Goal: Task Accomplishment & Management: Complete application form

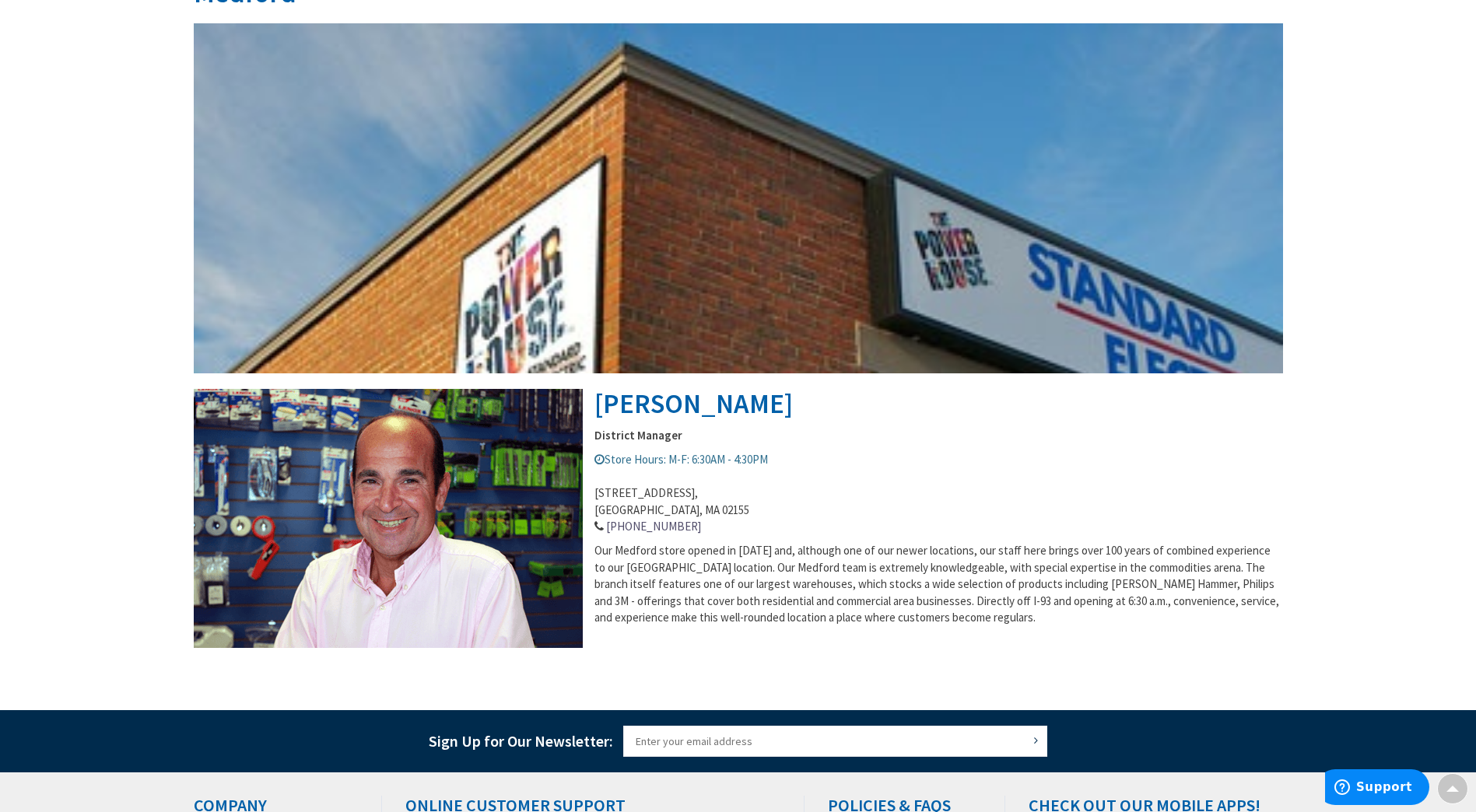
scroll to position [592, 0]
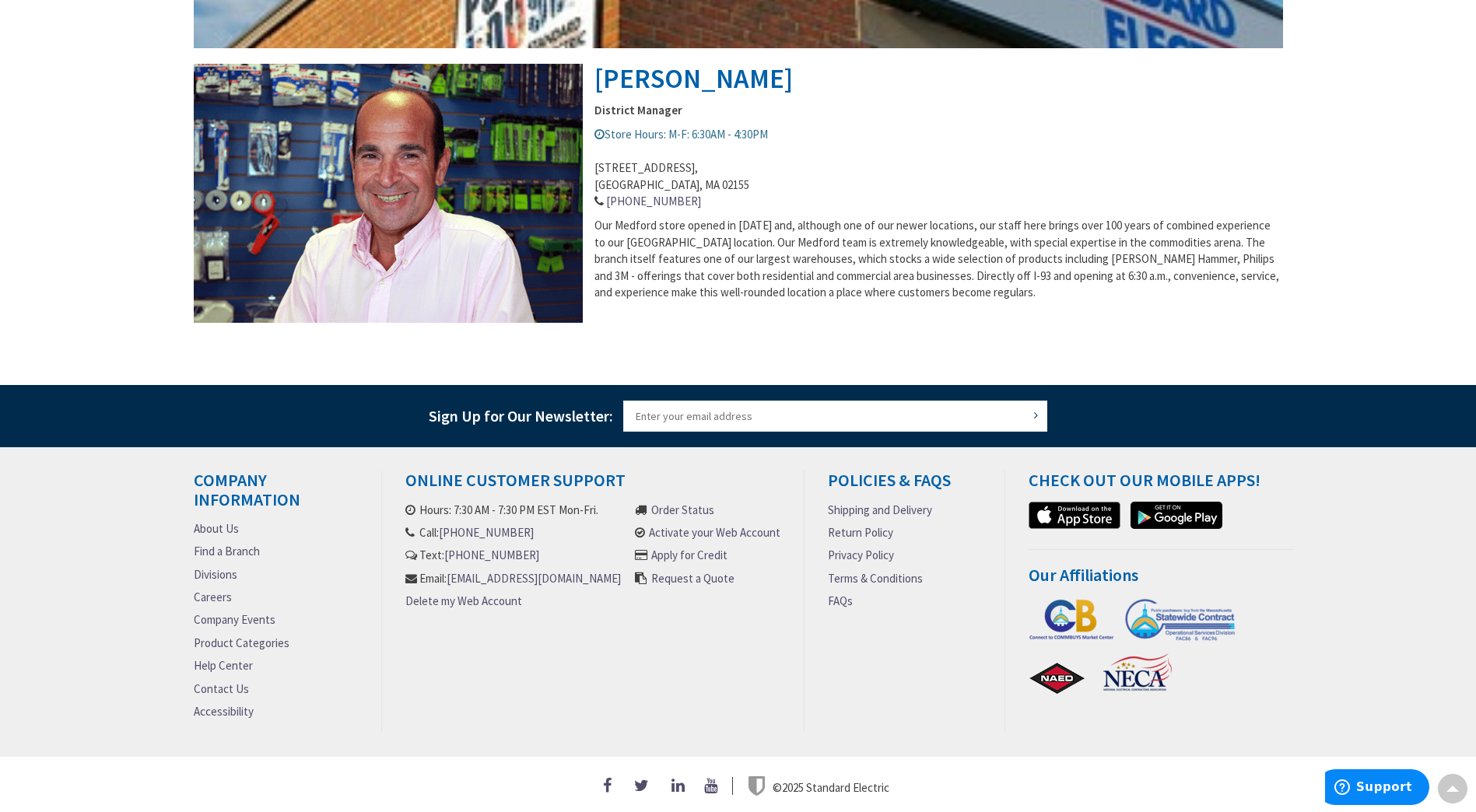
click at [713, 529] on link "Activate your Web Account" at bounding box center [715, 533] width 131 height 16
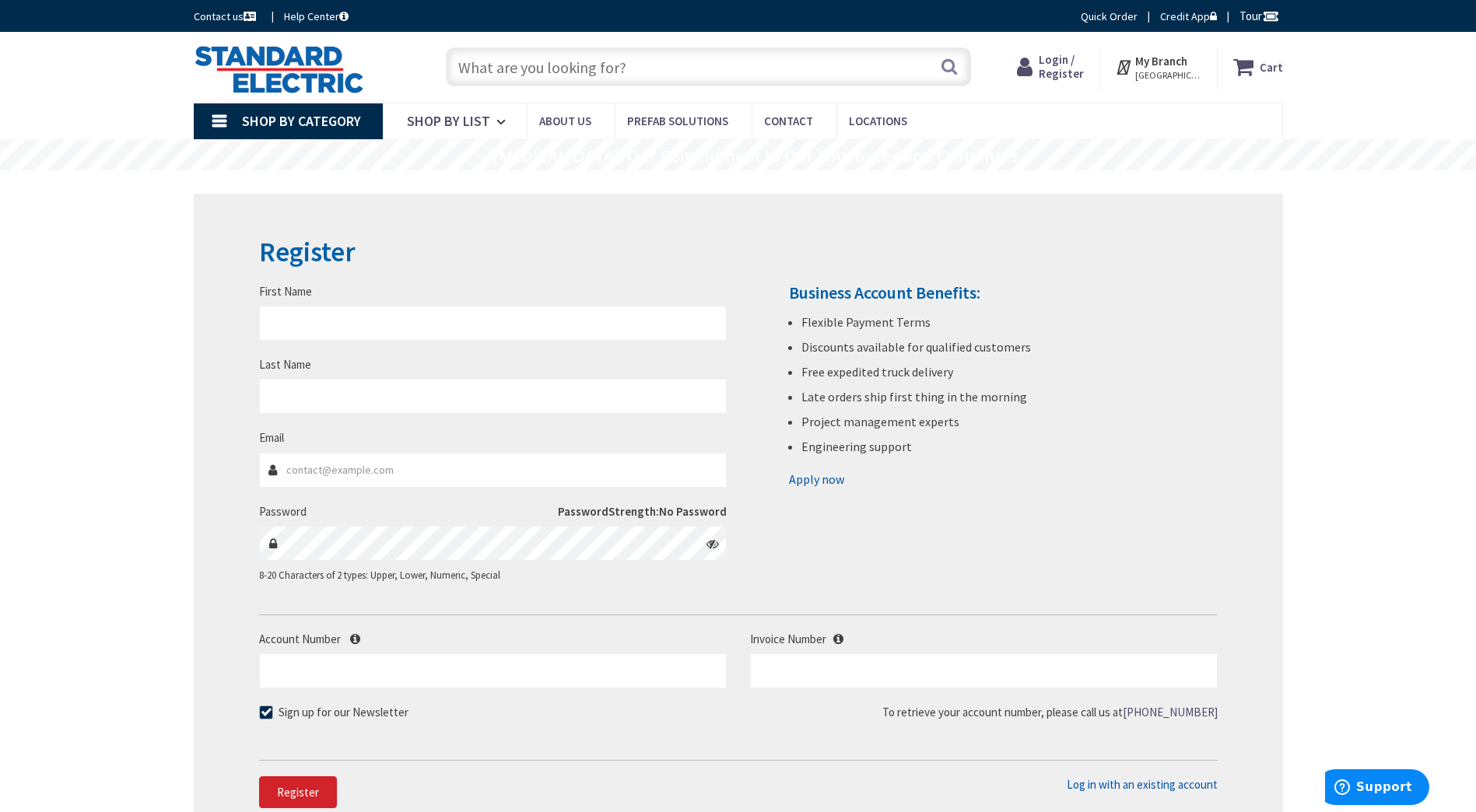
click at [297, 126] on span "Shop By Category" at bounding box center [301, 121] width 119 height 18
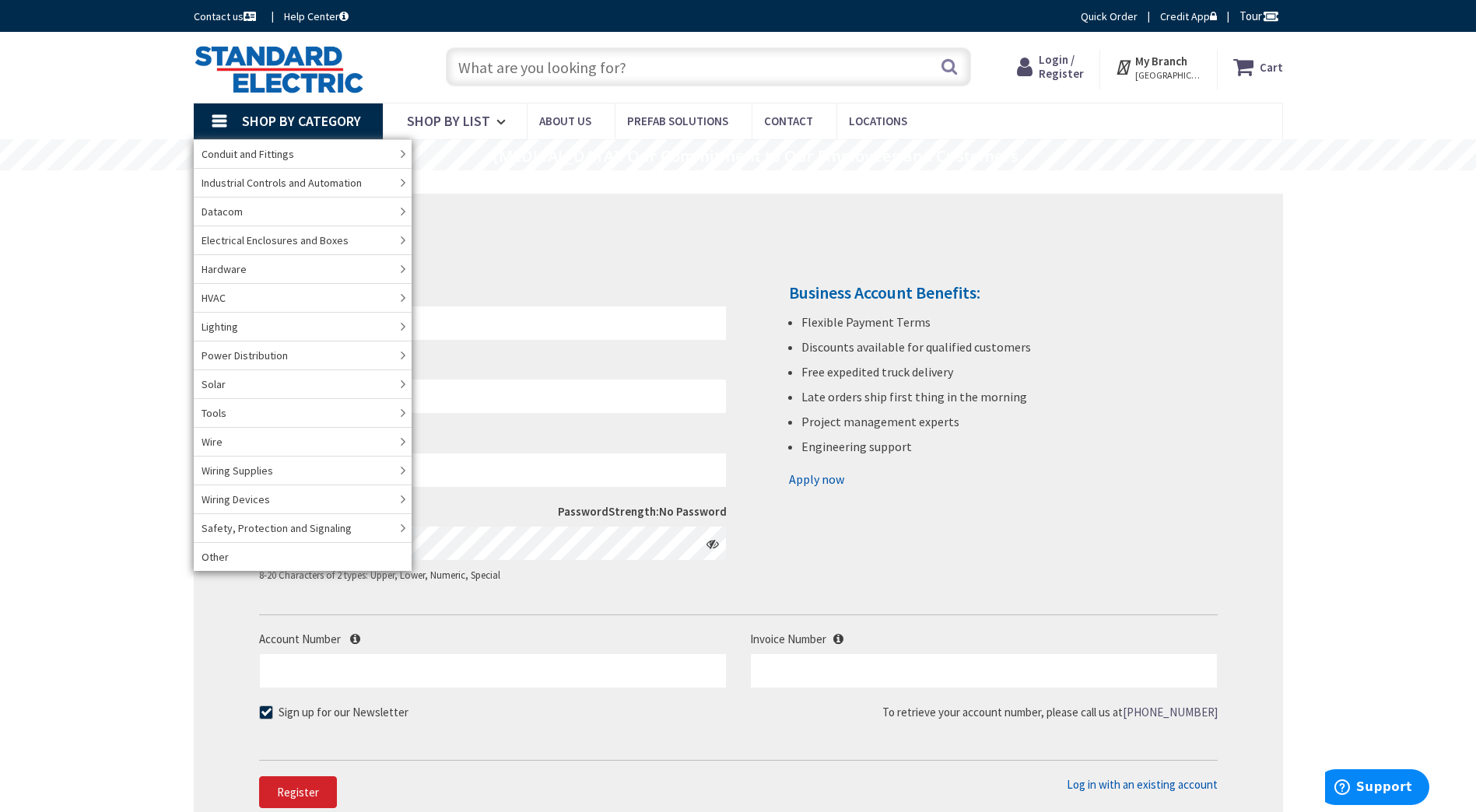
click at [24, 382] on div "Skip to Content Toggle Nav Search Cart My Cart Close" at bounding box center [738, 695] width 1476 height 1327
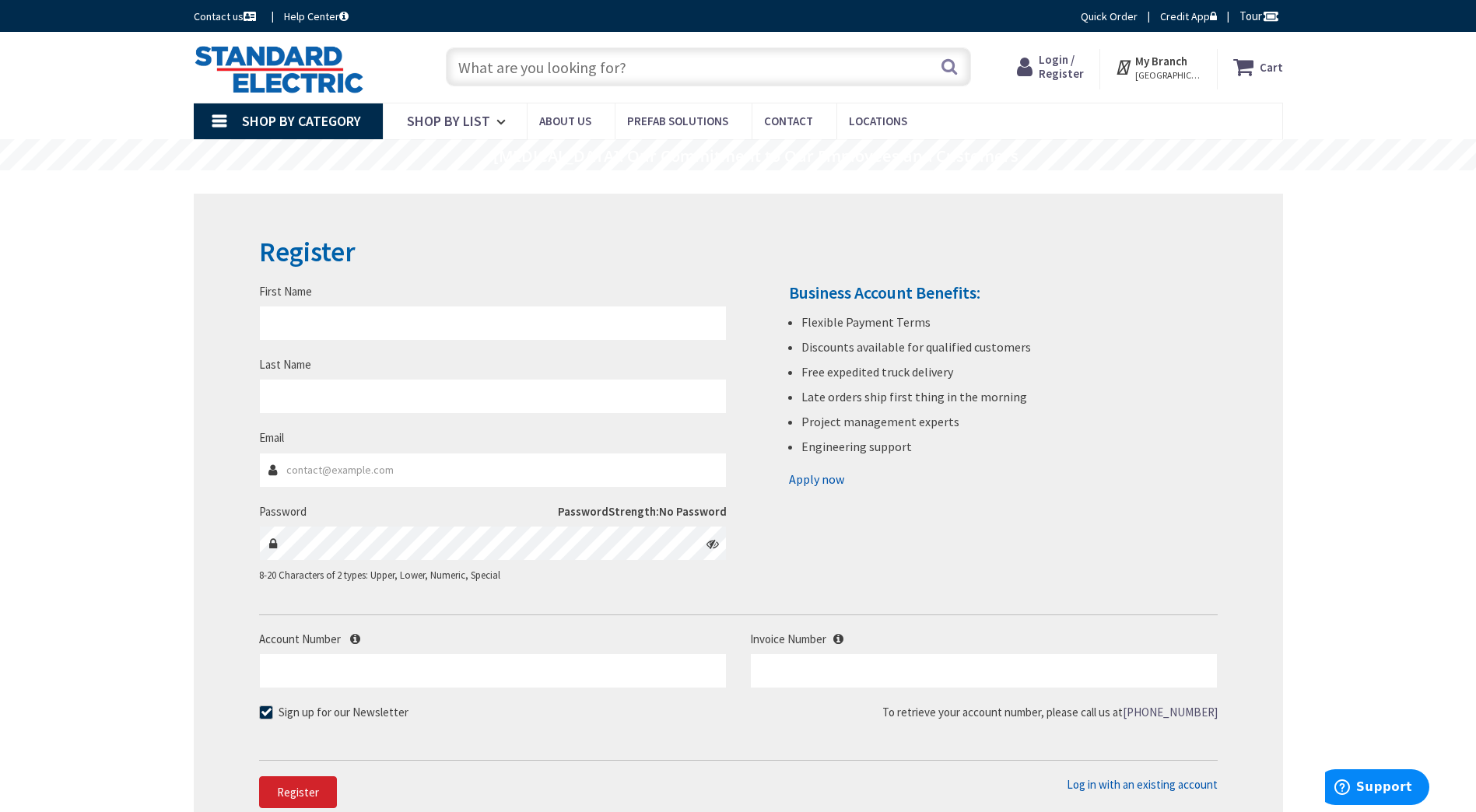
click at [263, 72] on img at bounding box center [279, 69] width 170 height 48
